Goal: Task Accomplishment & Management: Complete application form

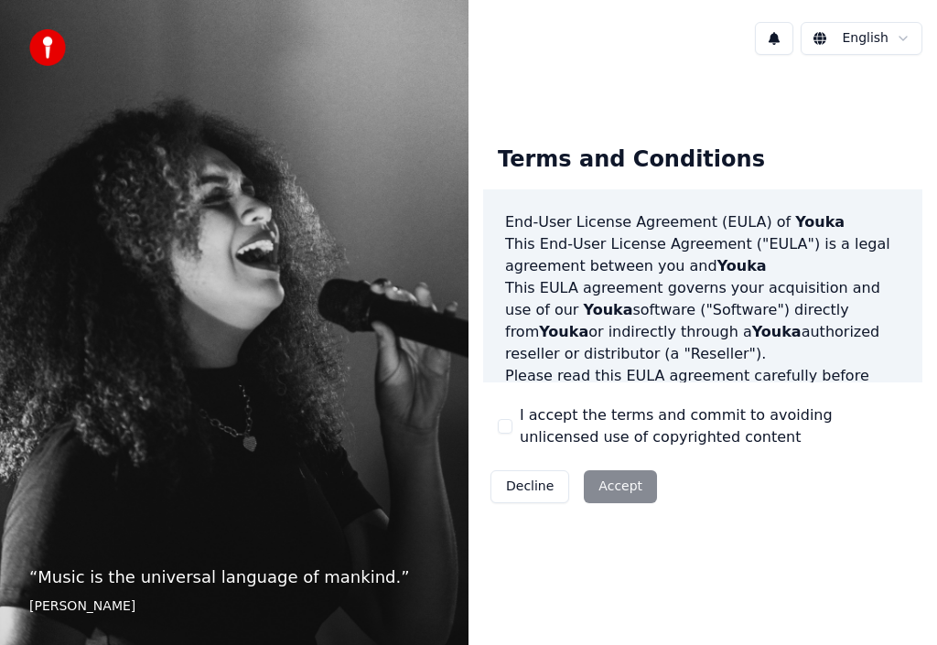
click at [509, 424] on button "I accept the terms and commit to avoiding unlicensed use of copyrighted content" at bounding box center [505, 426] width 15 height 15
click at [614, 476] on button "Accept" at bounding box center [620, 486] width 73 height 33
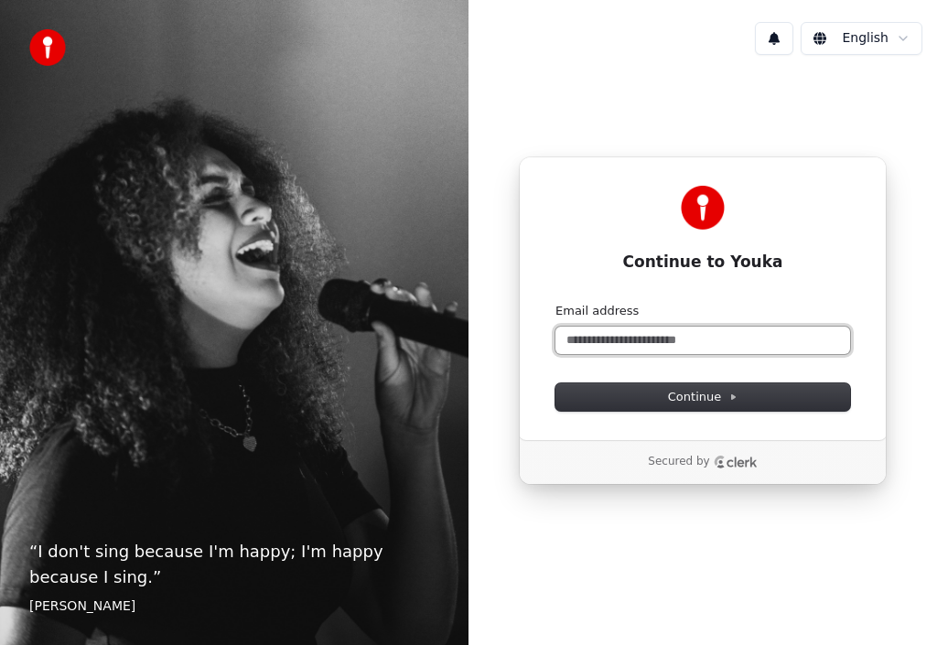
click at [774, 343] on input "Email address" at bounding box center [703, 340] width 295 height 27
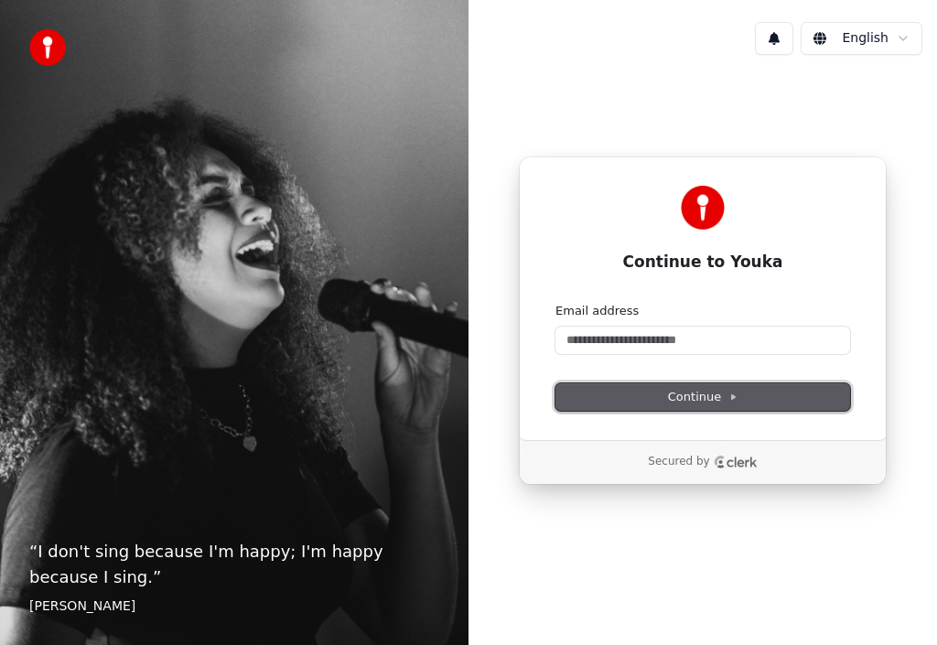
click at [755, 400] on button "Continue" at bounding box center [703, 396] width 295 height 27
click at [700, 463] on p "Secured by" at bounding box center [678, 462] width 61 height 15
click at [729, 460] on icon "Clerk logo" at bounding box center [742, 463] width 30 height 10
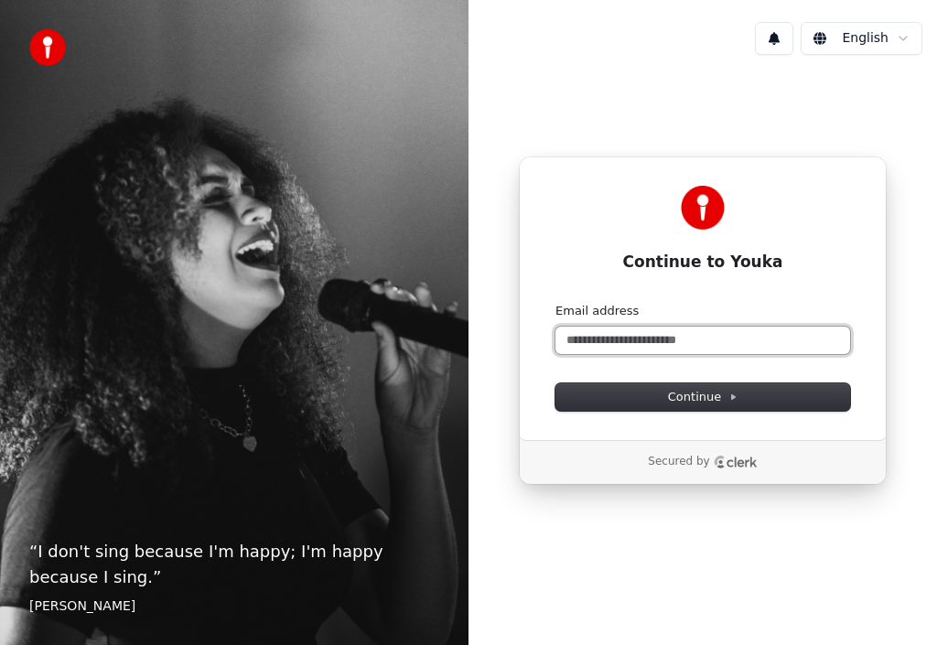
click at [761, 347] on input "Email address" at bounding box center [703, 340] width 295 height 27
click at [556, 303] on button "submit" at bounding box center [556, 303] width 0 height 0
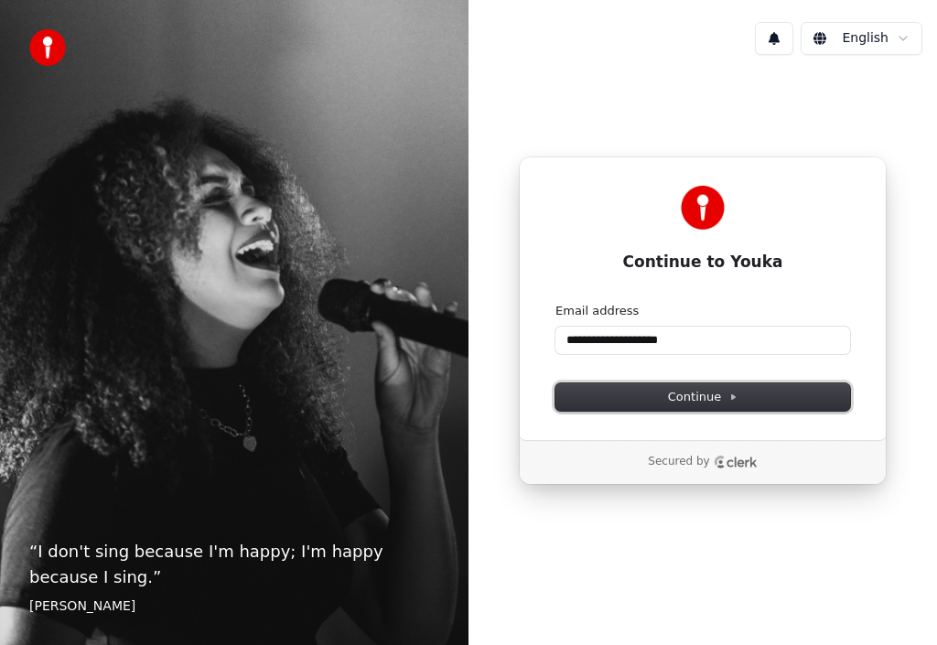
click at [713, 394] on span "Continue" at bounding box center [703, 397] width 70 height 16
click at [733, 459] on icon "Clerk logo" at bounding box center [736, 462] width 44 height 13
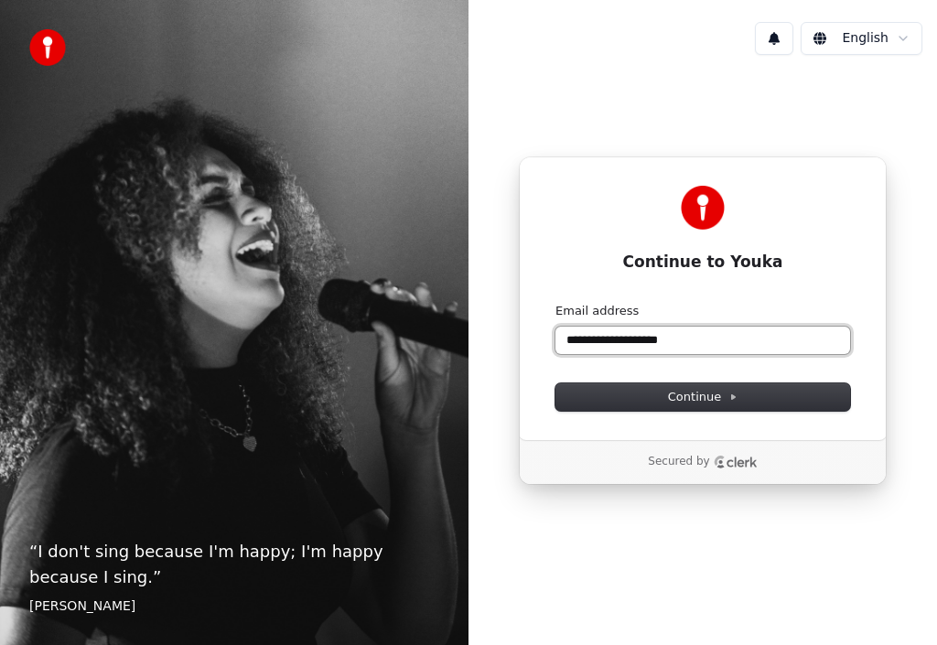
click at [723, 328] on input "**********" at bounding box center [703, 340] width 295 height 27
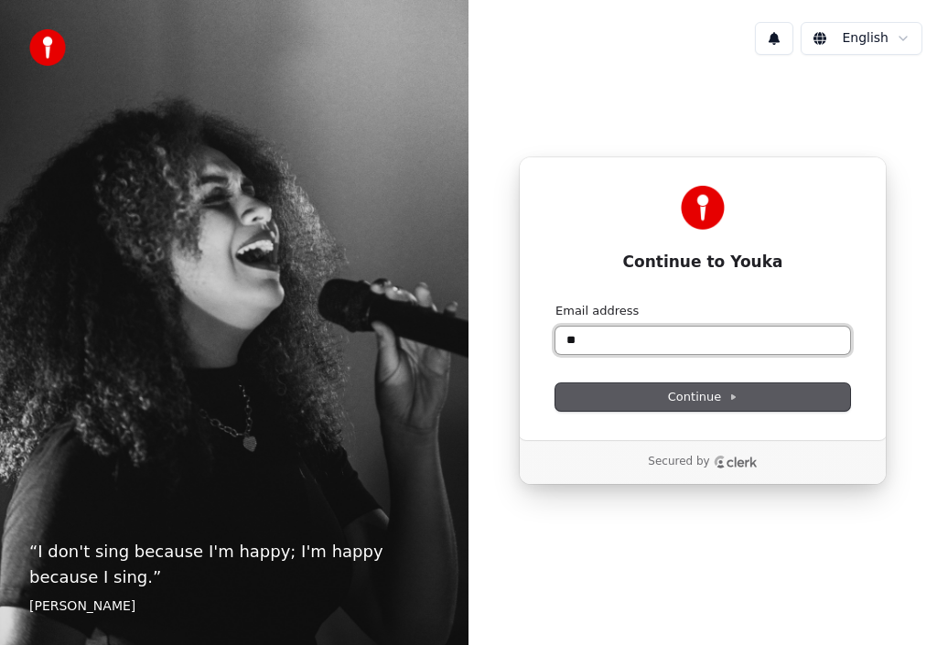
type input "*"
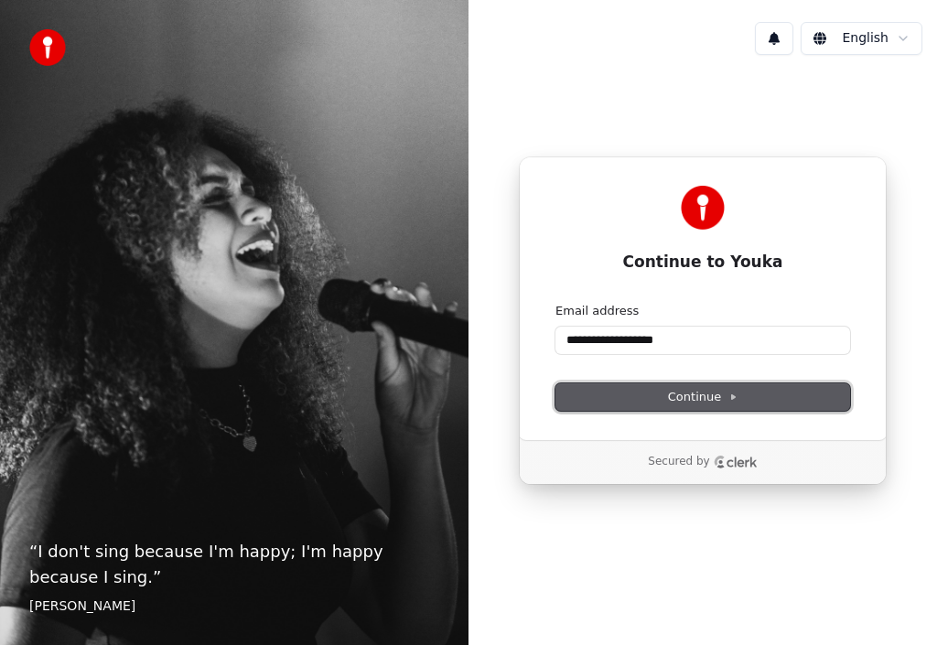
click at [750, 396] on button "Continue" at bounding box center [703, 396] width 295 height 27
type input "**********"
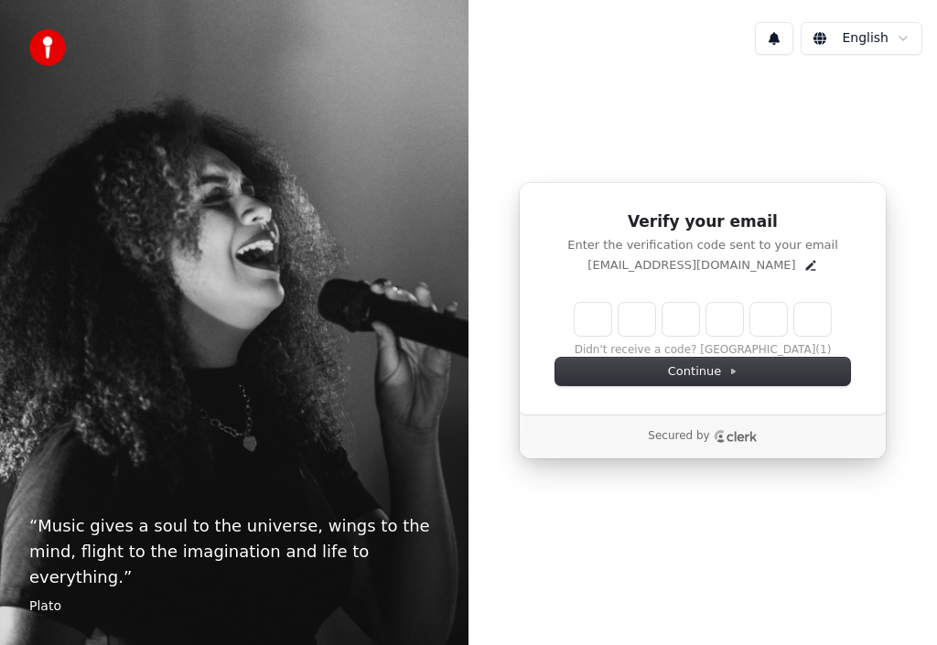
click at [880, 43] on html "“ Music gives a soul to the universe, wings to the mind, flight to the imaginat…" at bounding box center [468, 322] width 937 height 645
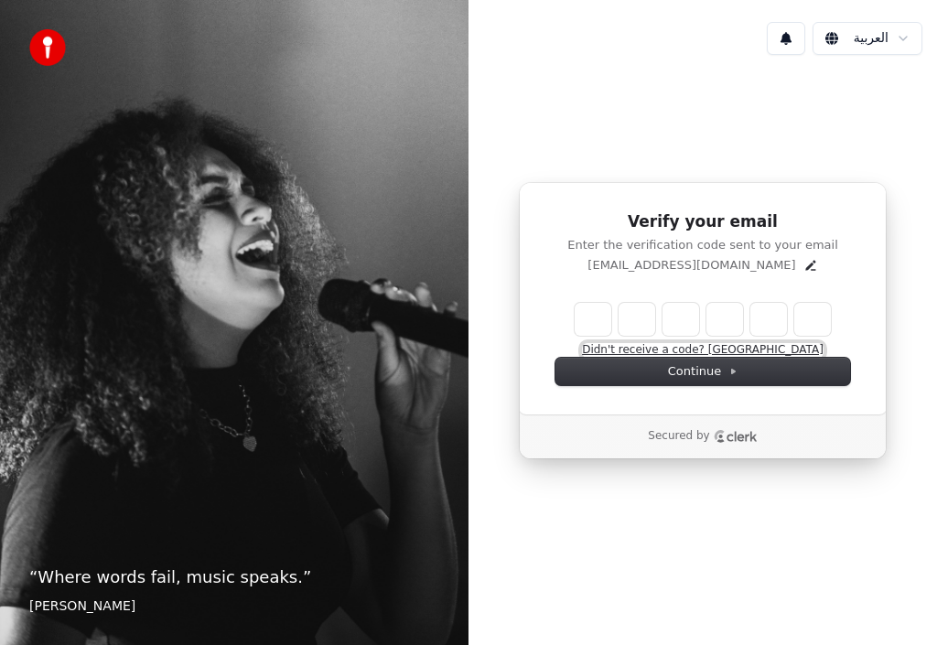
click at [663, 347] on button "Didn't receive a code? Resend" at bounding box center [703, 350] width 242 height 15
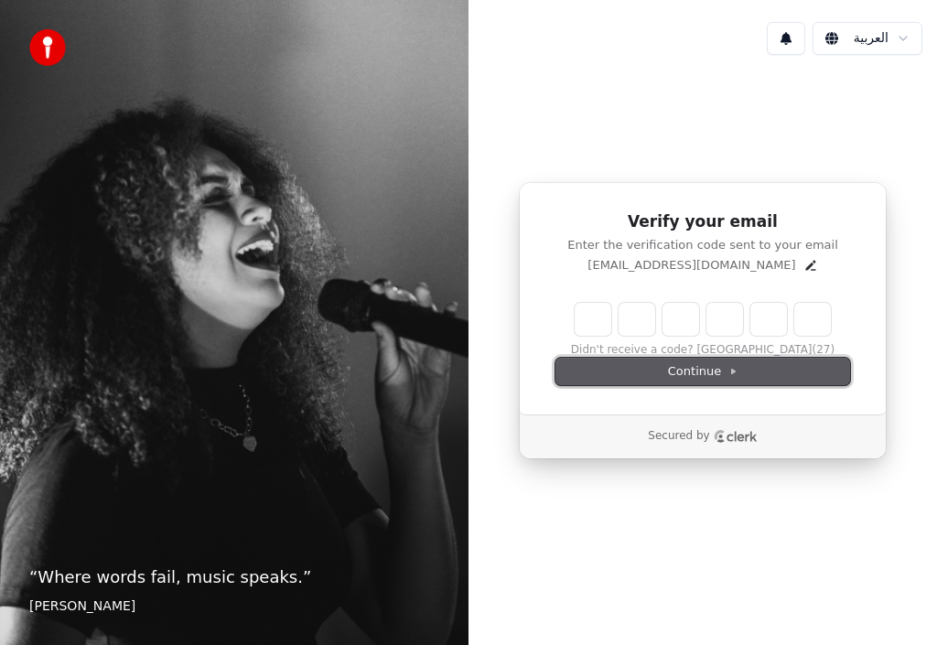
click at [727, 363] on span "Continue" at bounding box center [703, 371] width 70 height 16
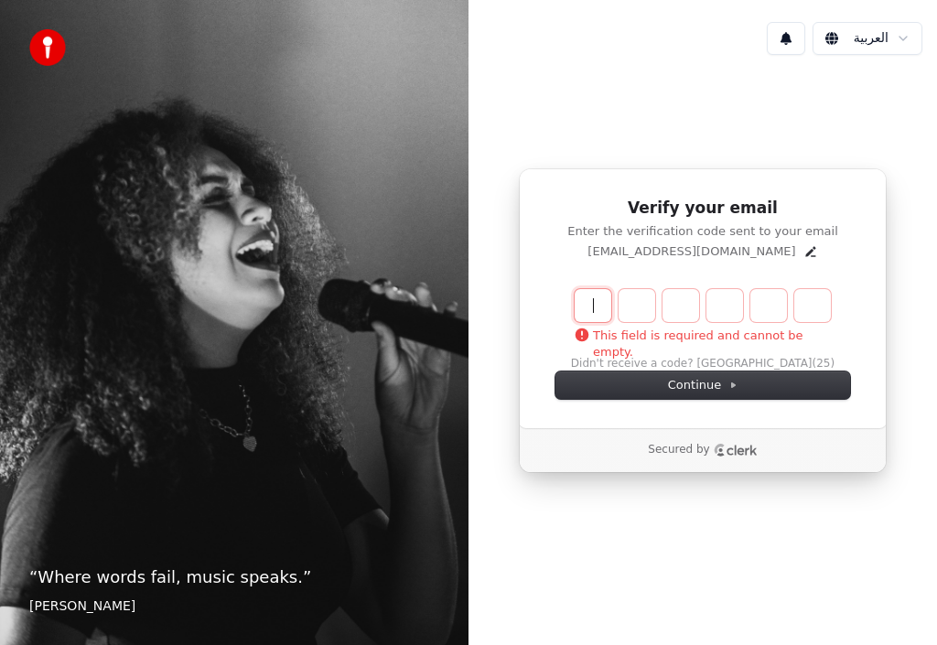
click at [602, 316] on input "Enter verification code" at bounding box center [721, 305] width 293 height 33
click at [707, 441] on div "Secured by" at bounding box center [703, 450] width 366 height 44
click at [756, 448] on div "Secured by" at bounding box center [703, 450] width 308 height 15
click at [739, 450] on icon "Clerk logo" at bounding box center [742, 451] width 30 height 10
click at [703, 450] on p "Secured by" at bounding box center [678, 450] width 61 height 15
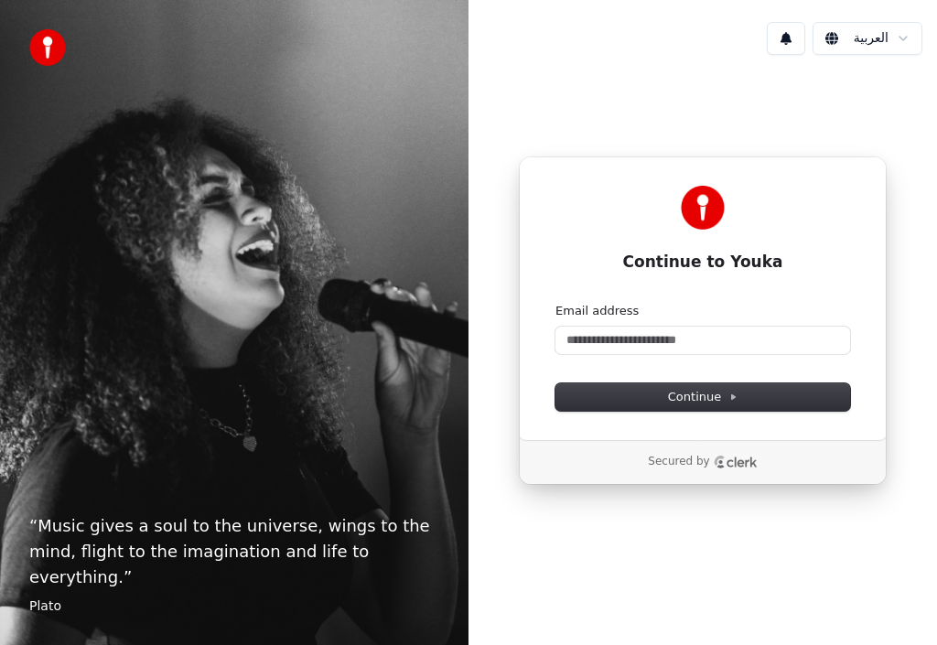
click at [735, 465] on icon "Clerk logo" at bounding box center [742, 463] width 30 height 10
click at [689, 459] on p "Secured by" at bounding box center [678, 462] width 61 height 15
click at [740, 462] on icon "Clerk logo" at bounding box center [742, 463] width 30 height 10
click at [721, 459] on icon "Clerk logo" at bounding box center [736, 462] width 44 height 13
click at [719, 465] on icon "Clerk logo" at bounding box center [736, 462] width 44 height 13
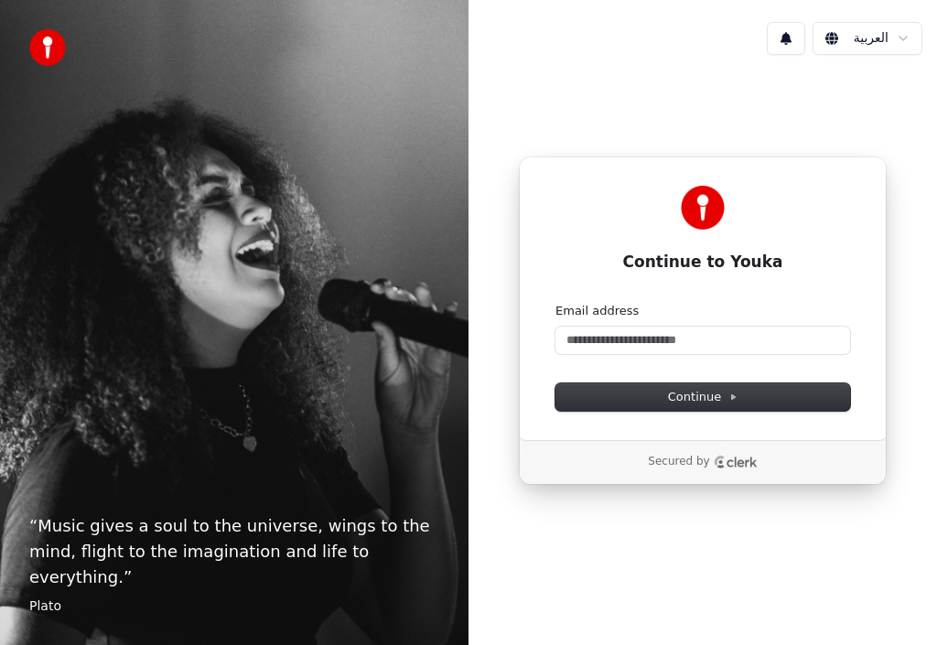
drag, startPoint x: 740, startPoint y: 36, endPoint x: 751, endPoint y: 38, distance: 11.3
click at [746, 37] on div "العربية" at bounding box center [703, 38] width 469 height 62
click at [733, 462] on icon "Clerk logo" at bounding box center [736, 462] width 44 height 13
click at [727, 460] on icon "Clerk logo" at bounding box center [742, 463] width 30 height 10
drag, startPoint x: 735, startPoint y: 361, endPoint x: 740, endPoint y: 335, distance: 26.2
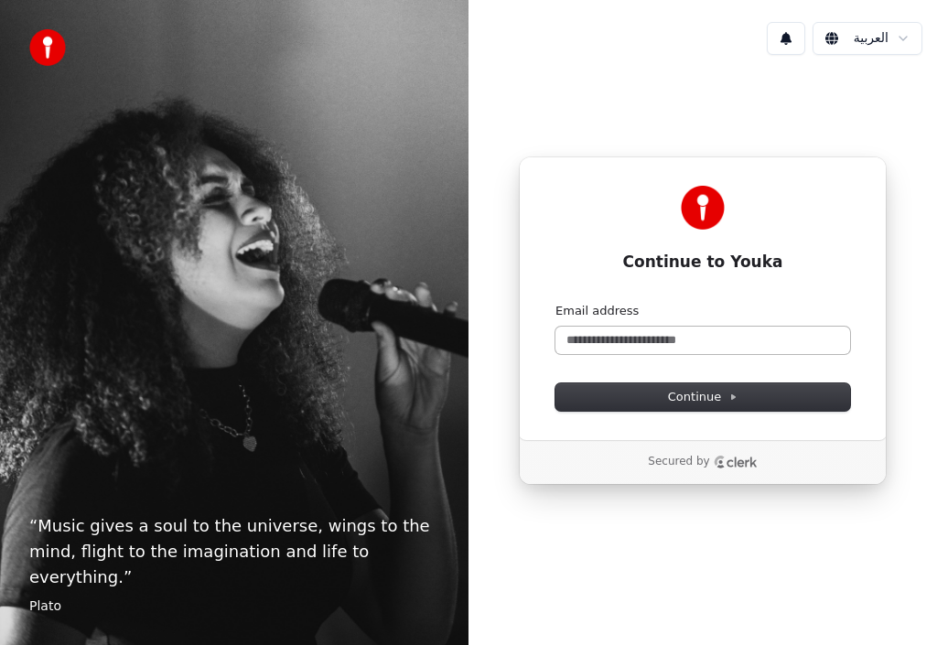
click at [735, 356] on form "Email address Continue" at bounding box center [703, 357] width 295 height 108
click at [740, 334] on input "Email address" at bounding box center [703, 340] width 295 height 27
click at [735, 461] on icon "Clerk logo" at bounding box center [742, 463] width 30 height 10
